Goal: Information Seeking & Learning: Learn about a topic

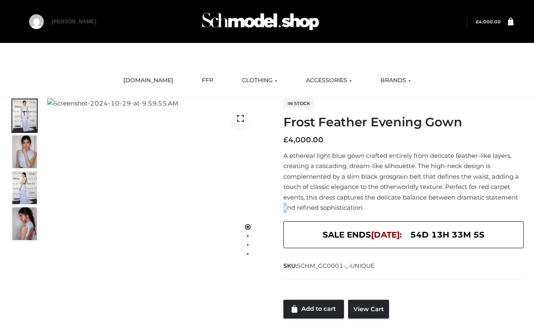
drag, startPoint x: 276, startPoint y: 211, endPoint x: 287, endPoint y: 203, distance: 12.9
click at [287, 203] on div "In stock Frost Feather Evening Gown £ 4,000.00 A ethereal light blue gown craft…" at bounding box center [398, 208] width 251 height 221
click at [445, 87] on ul "[DOMAIN_NAME] FFP CLOTHING DRESSES TOPS BOTTOMS TWO PIECE ACCESSORIES BAGS JEWE…" at bounding box center [266, 81] width 491 height 22
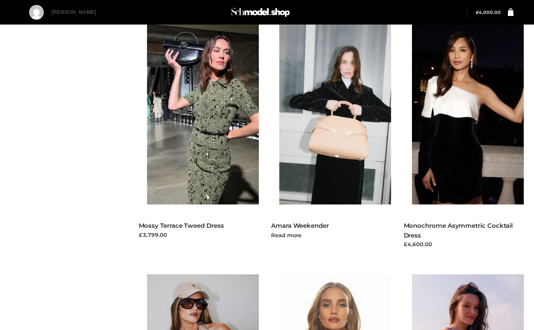
scroll to position [409, 0]
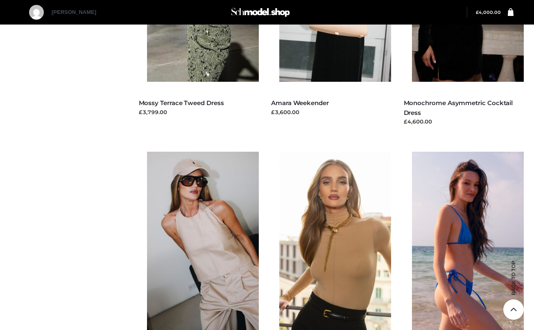
click at [49, 117] on div "Filter SCHMODEL.UK FFP CLOTHING DRESSES TOPS BOTTOMS TWO PIECE ACCESSORIES BAGS…" at bounding box center [267, 152] width 534 height 1040
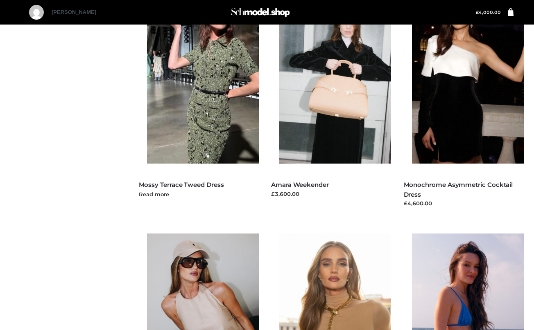
scroll to position [0, 0]
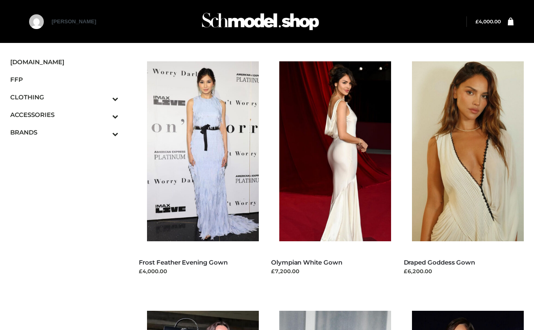
click at [236, 205] on img at bounding box center [207, 151] width 120 height 180
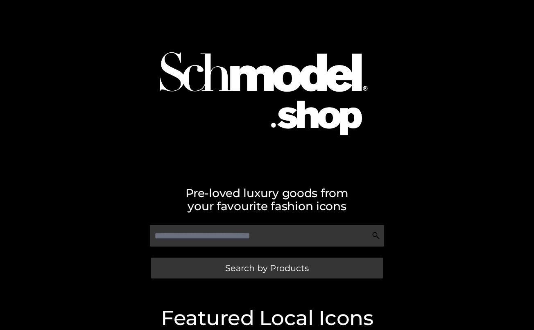
scroll to position [82, 0]
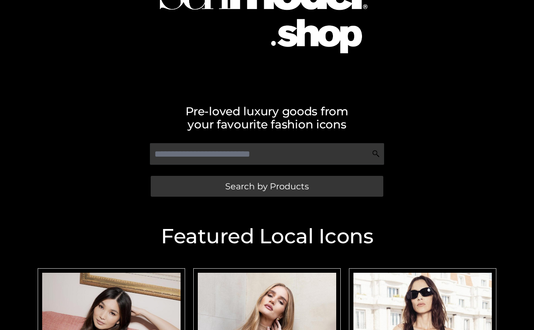
click at [378, 102] on div "Pre-loved luxury goods from your favourite fashion icons" at bounding box center [267, 113] width 467 height 36
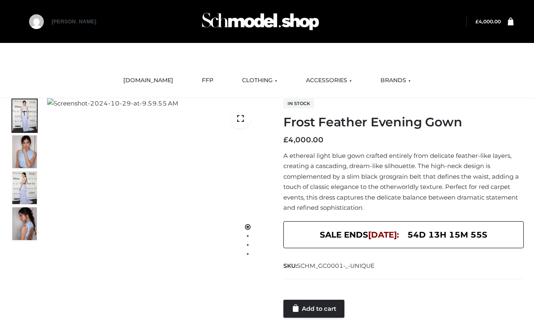
drag, startPoint x: 396, startPoint y: 195, endPoint x: 395, endPoint y: 191, distance: 4.4
click at [395, 191] on p "A ethereal light blue gown crafted entirely from delicate feather-like layers, …" at bounding box center [403, 182] width 240 height 63
click at [382, 186] on p "A ethereal light blue gown crafted entirely from delicate feather-like layers, …" at bounding box center [403, 182] width 240 height 63
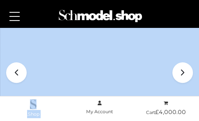
click at [88, 61] on html "Back to top Skip to content My Orders Logout" at bounding box center [99, 0] width 199 height 121
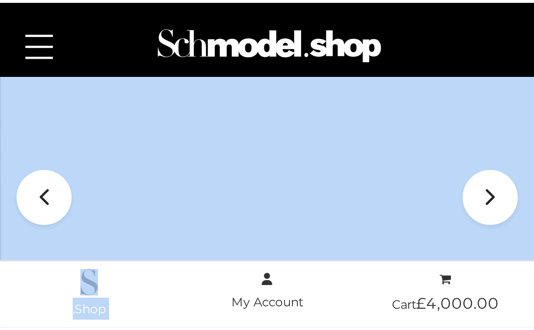
scroll to position [90, 0]
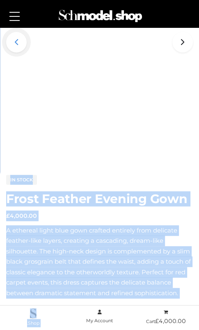
click at [11, 40] on icon at bounding box center [16, 42] width 20 height 20
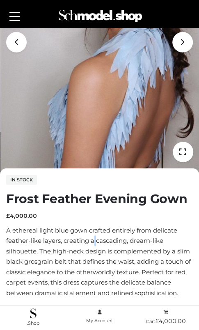
click at [94, 238] on p "A ethereal light blue gown crafted entirely from delicate feather-like layers, …" at bounding box center [99, 261] width 186 height 73
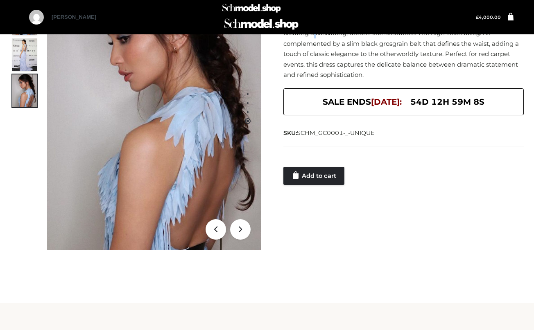
click at [429, 189] on div "2 / 4 In stock Frost Feather Evening Gown £ 4,000.00 A ethereal light blue gown…" at bounding box center [267, 107] width 526 height 285
